Goal: Book appointment/travel/reservation

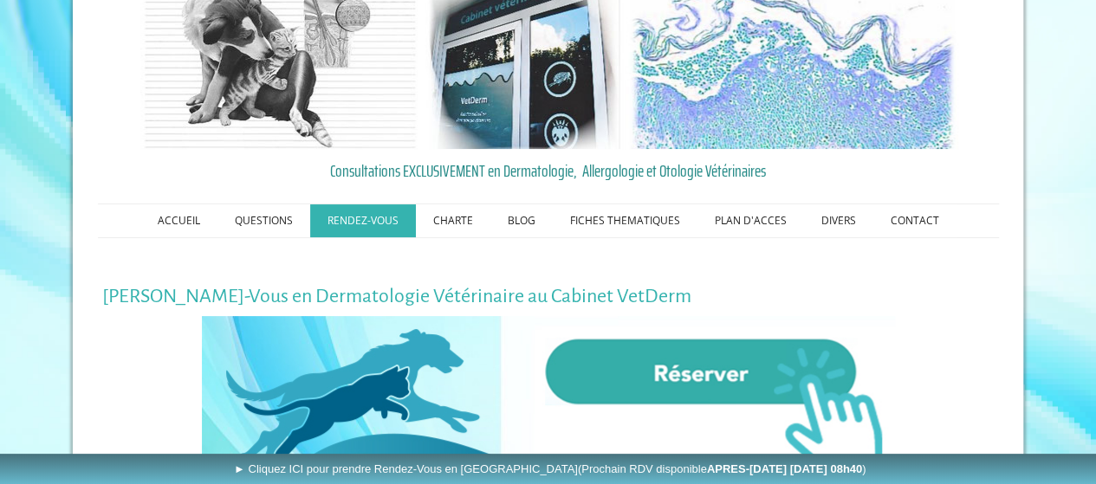
scroll to position [173, 0]
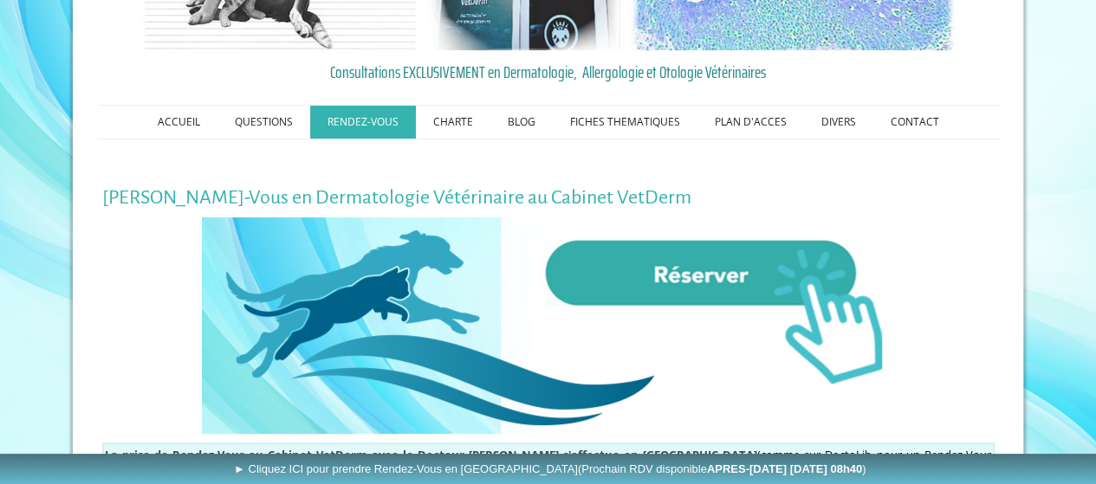
click at [671, 274] on img at bounding box center [548, 325] width 693 height 217
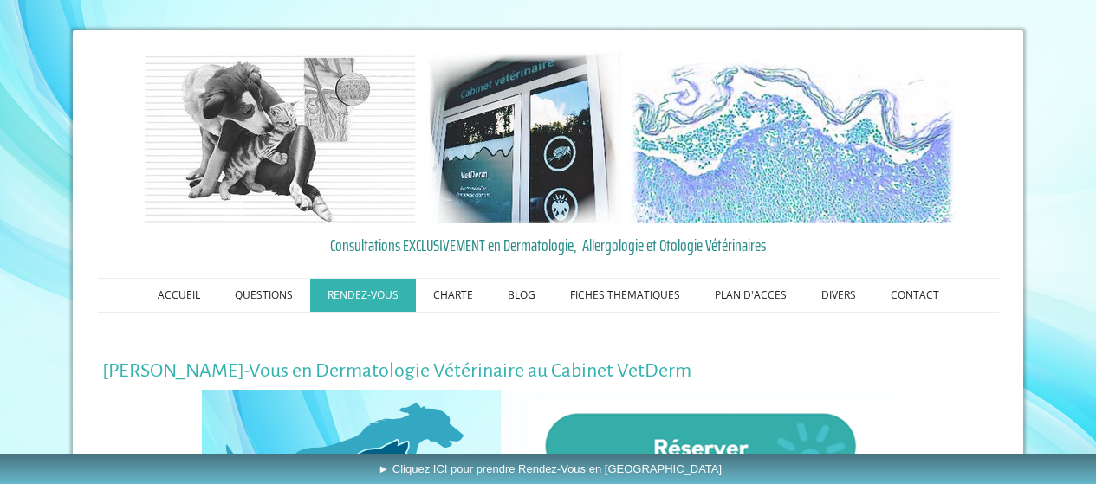
scroll to position [173, 0]
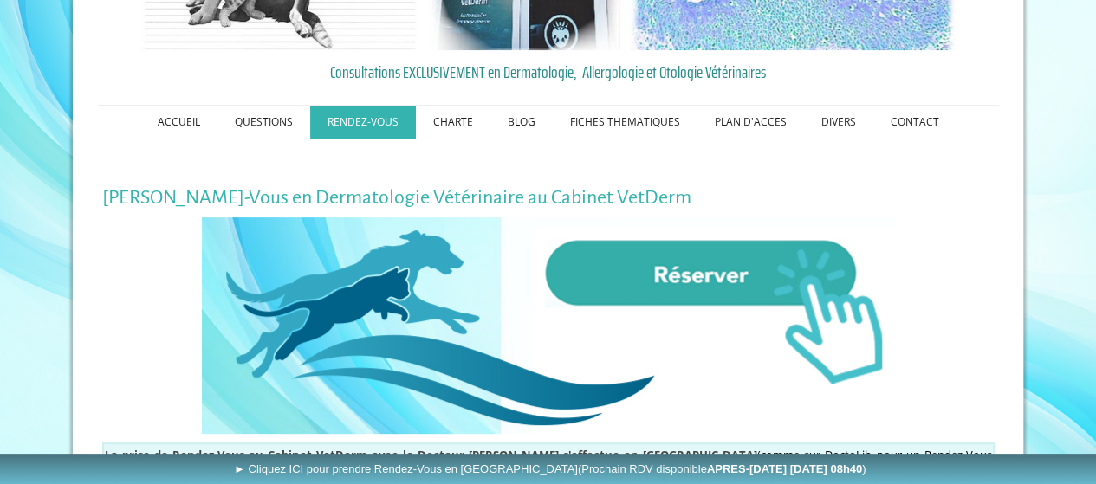
click at [667, 275] on img at bounding box center [548, 325] width 693 height 217
